Goal: Navigation & Orientation: Find specific page/section

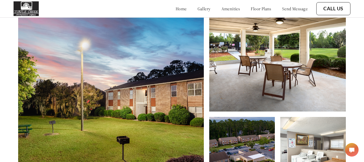
scroll to position [136, 0]
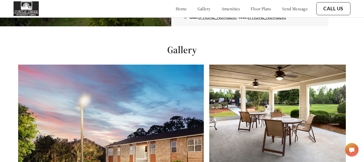
click at [291, 114] on img at bounding box center [277, 116] width 137 height 103
click at [328, 126] on img at bounding box center [277, 116] width 137 height 103
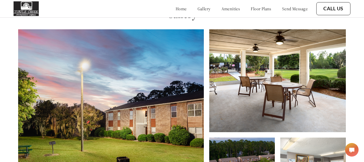
scroll to position [163, 0]
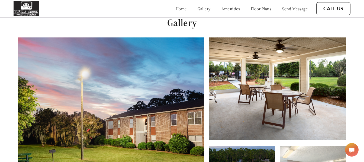
click at [295, 89] on img at bounding box center [277, 88] width 137 height 103
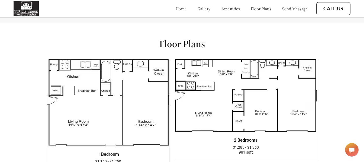
scroll to position [597, 0]
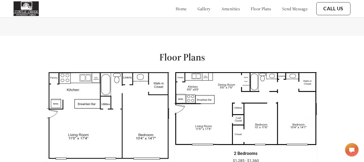
click at [235, 101] on img at bounding box center [245, 109] width 143 height 74
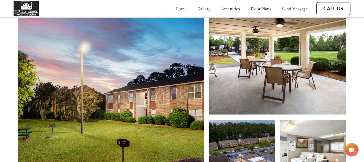
scroll to position [163, 0]
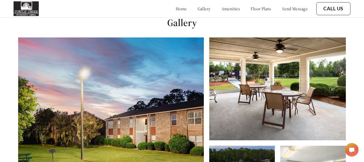
click at [259, 9] on link "floor plans" at bounding box center [261, 8] width 21 height 5
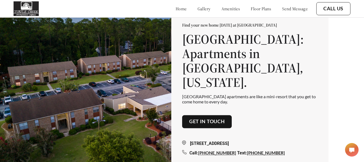
click at [176, 10] on link "home" at bounding box center [181, 8] width 11 height 5
click at [198, 11] on link "gallery" at bounding box center [204, 8] width 13 height 5
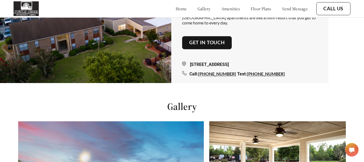
scroll to position [166, 0]
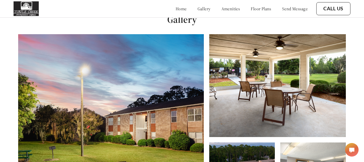
click at [227, 9] on link "amenities" at bounding box center [231, 8] width 19 height 5
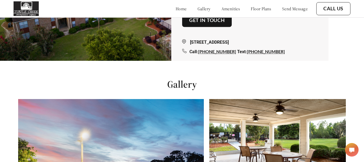
scroll to position [81, 0]
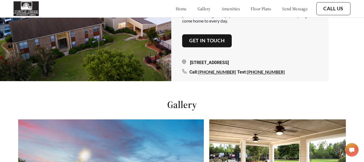
click at [256, 10] on link "floor plans" at bounding box center [261, 8] width 21 height 5
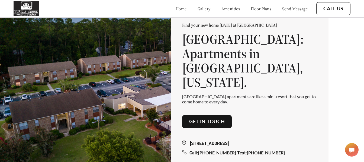
click at [176, 11] on link "home" at bounding box center [181, 8] width 11 height 5
